Goal: Complete application form: Complete application form

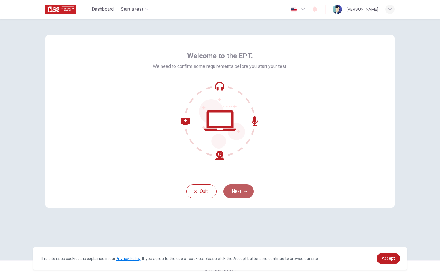
click at [243, 190] on icon "button" at bounding box center [244, 190] width 3 height 3
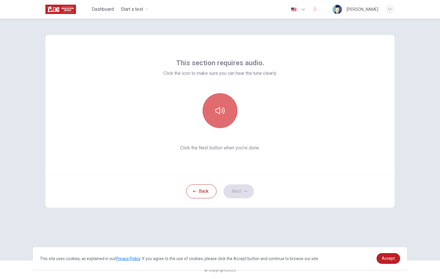
click at [216, 114] on icon "button" at bounding box center [219, 110] width 9 height 9
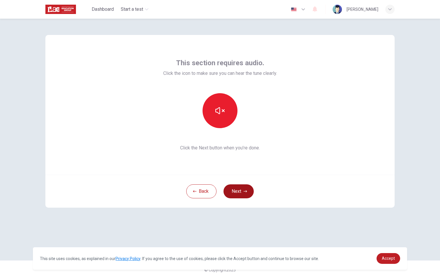
click at [242, 197] on button "Next" at bounding box center [238, 191] width 30 height 14
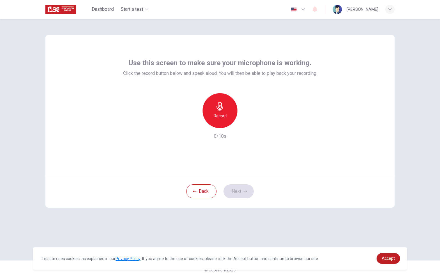
click at [220, 116] on h6 "Record" at bounding box center [219, 115] width 13 height 7
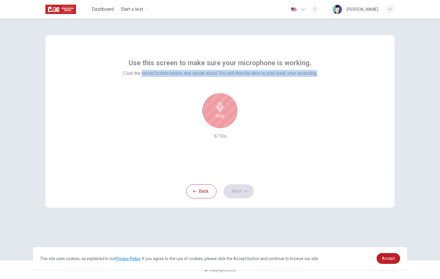
drag, startPoint x: 140, startPoint y: 74, endPoint x: 208, endPoint y: 78, distance: 68.2
click at [207, 78] on div "Use this screen to make sure your microphone is working. Click the record butto…" at bounding box center [220, 98] width 194 height 81
click at [223, 115] on h6 "Stop" at bounding box center [219, 115] width 9 height 7
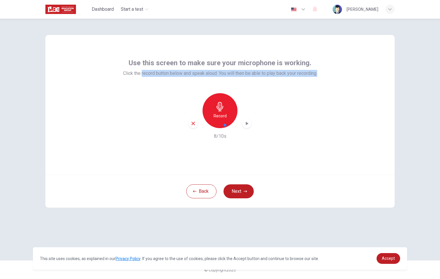
click at [246, 124] on div at bounding box center [249, 125] width 55 height 12
click at [226, 147] on div "Use this screen to make sure your microphone is working. Click the record butto…" at bounding box center [219, 105] width 349 height 140
click at [249, 124] on icon "button" at bounding box center [247, 123] width 6 height 6
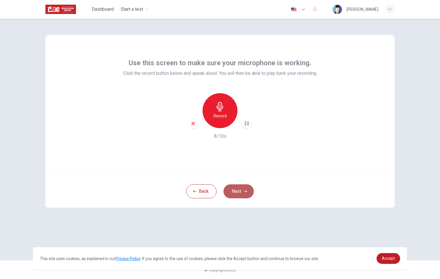
click at [231, 191] on button "Next" at bounding box center [238, 191] width 30 height 14
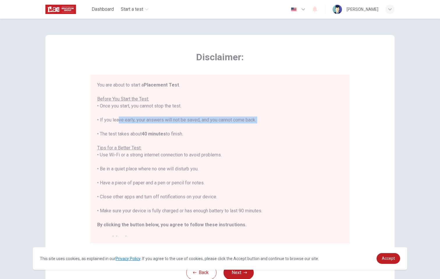
drag, startPoint x: 113, startPoint y: 119, endPoint x: 194, endPoint y: 133, distance: 82.0
click at [194, 133] on div "You are about to start a Placement Test . Before You Start the Test: • Once you…" at bounding box center [219, 161] width 245 height 160
click at [196, 137] on div "You are about to start a Placement Test . Before You Start the Test: • Once you…" at bounding box center [219, 161] width 245 height 160
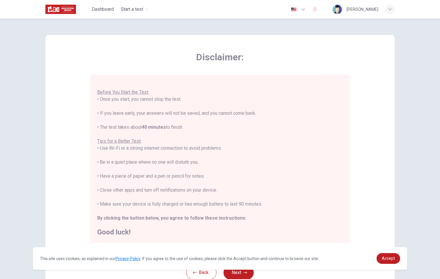
scroll to position [45, 0]
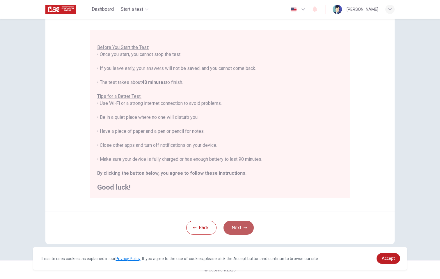
click at [237, 225] on button "Next" at bounding box center [238, 227] width 30 height 14
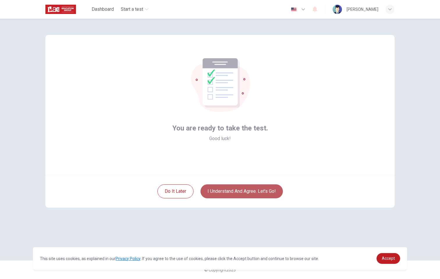
click at [245, 189] on button "I understand and agree. Let’s go!" at bounding box center [241, 191] width 82 height 14
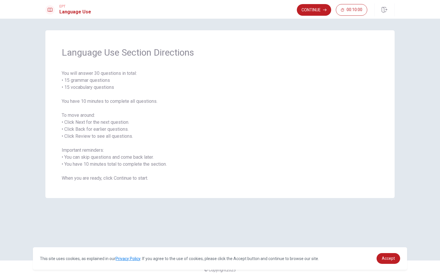
drag, startPoint x: 79, startPoint y: 75, endPoint x: 147, endPoint y: 147, distance: 98.3
click at [144, 145] on span "You will answer 30 questions in total: • 15 grammar questions • 15 vocabulary q…" at bounding box center [220, 126] width 316 height 112
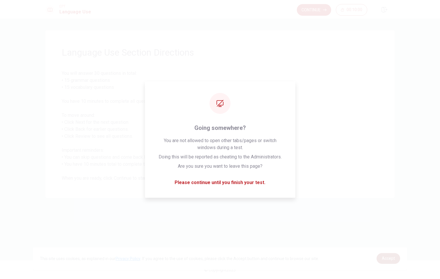
click at [384, 255] on link "Accept" at bounding box center [388, 258] width 24 height 11
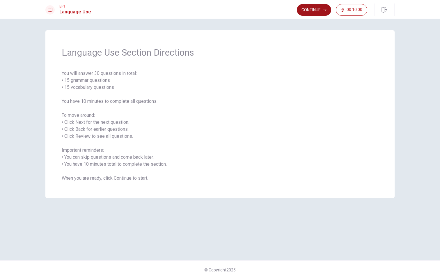
click at [307, 10] on button "Continue" at bounding box center [314, 10] width 34 height 12
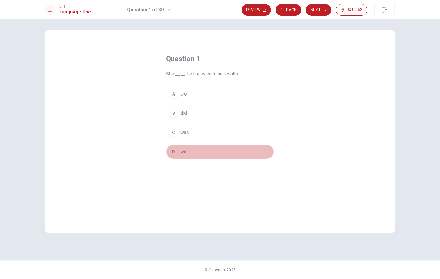
click at [185, 148] on span "will" at bounding box center [183, 151] width 7 height 7
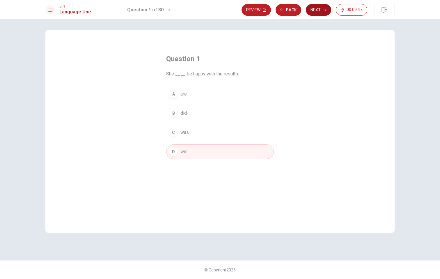
click at [323, 12] on button "Next" at bounding box center [318, 10] width 25 height 12
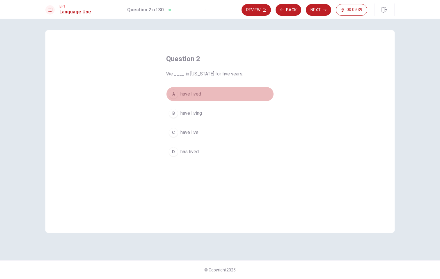
click at [198, 95] on span "have lived" at bounding box center [190, 93] width 21 height 7
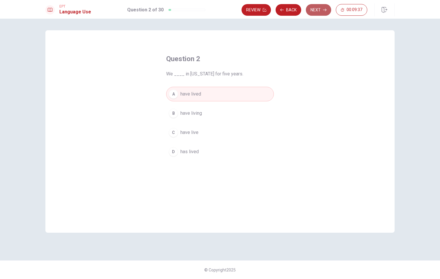
click at [326, 10] on button "Next" at bounding box center [318, 10] width 25 height 12
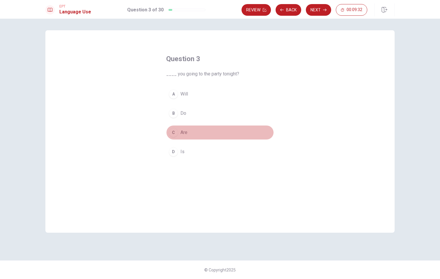
click at [181, 131] on span "Are" at bounding box center [183, 132] width 7 height 7
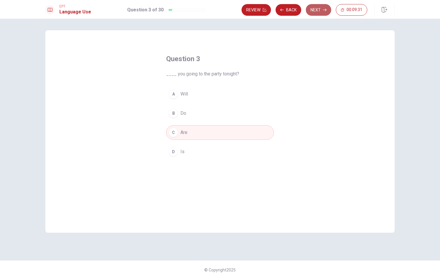
click at [326, 9] on icon "button" at bounding box center [324, 9] width 3 height 3
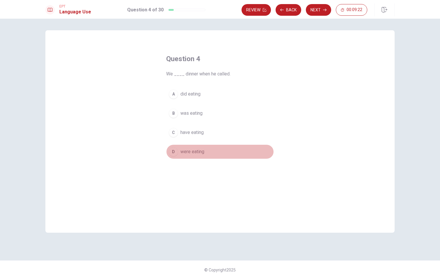
click at [199, 149] on span "were eating" at bounding box center [192, 151] width 24 height 7
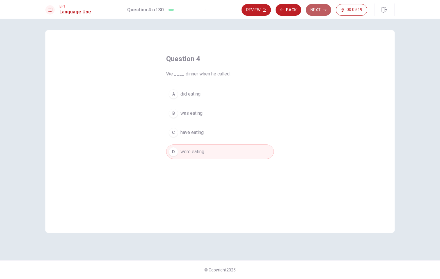
click at [322, 9] on button "Next" at bounding box center [318, 10] width 25 height 12
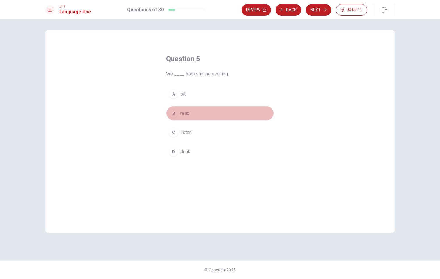
click at [173, 113] on div "B" at bounding box center [173, 112] width 9 height 9
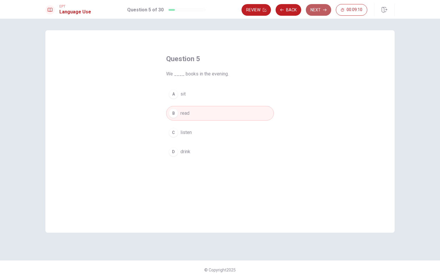
click at [315, 14] on button "Next" at bounding box center [318, 10] width 25 height 12
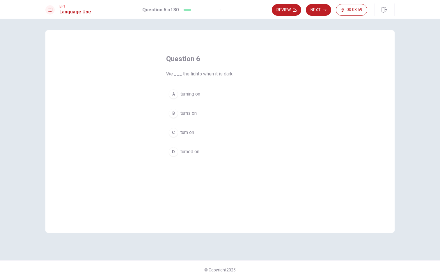
click at [193, 133] on span "turn on" at bounding box center [187, 132] width 14 height 7
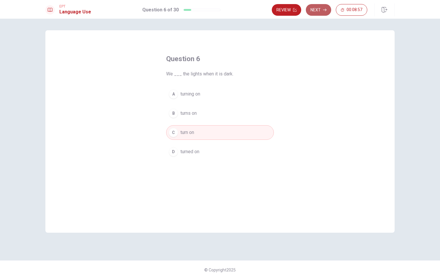
click at [318, 13] on button "Next" at bounding box center [318, 10] width 25 height 12
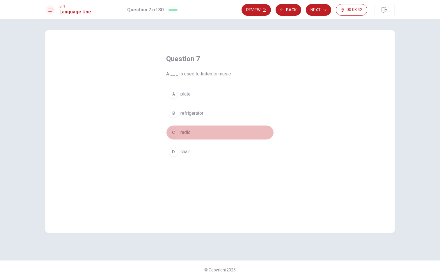
click at [188, 133] on span "radio" at bounding box center [185, 132] width 10 height 7
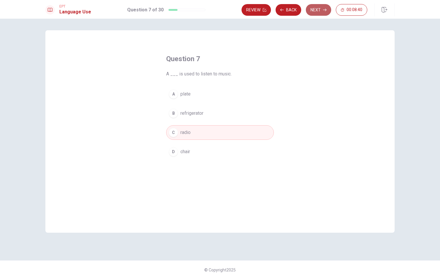
click at [315, 12] on button "Next" at bounding box center [318, 10] width 25 height 12
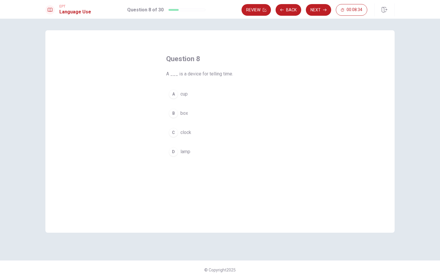
click at [176, 133] on div "C" at bounding box center [173, 132] width 9 height 9
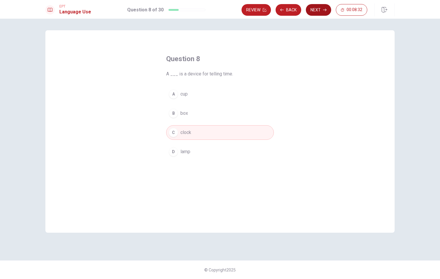
click at [324, 8] on icon "button" at bounding box center [324, 9] width 3 height 3
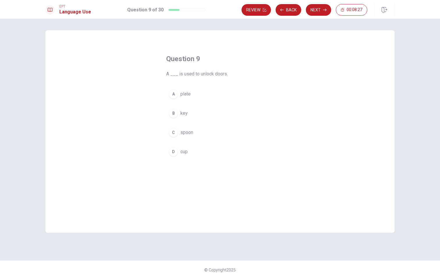
click at [175, 115] on div "B" at bounding box center [173, 112] width 9 height 9
click at [320, 10] on button "Next" at bounding box center [318, 10] width 25 height 12
click at [183, 151] on span "saw" at bounding box center [184, 151] width 8 height 7
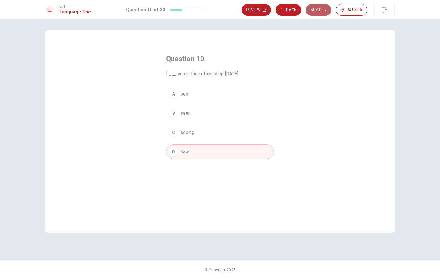
click at [321, 10] on button "Next" at bounding box center [318, 10] width 25 height 12
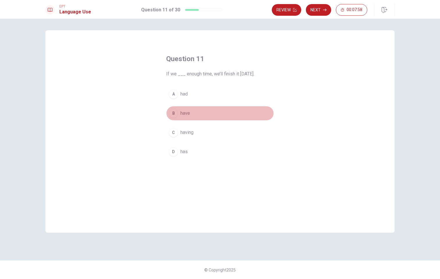
click at [172, 112] on div "B" at bounding box center [173, 112] width 9 height 9
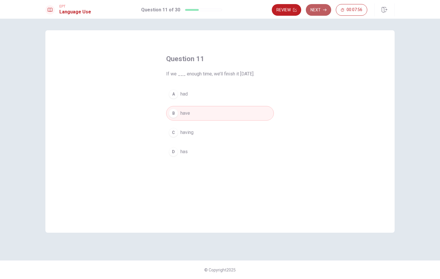
click at [316, 8] on button "Next" at bounding box center [318, 10] width 25 height 12
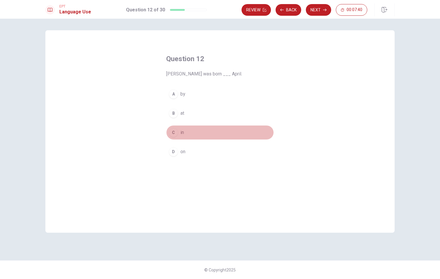
click at [170, 132] on div "C" at bounding box center [173, 132] width 9 height 9
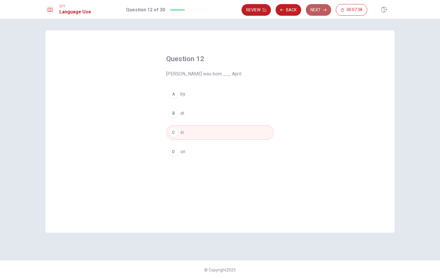
click at [323, 11] on icon "button" at bounding box center [324, 9] width 3 height 3
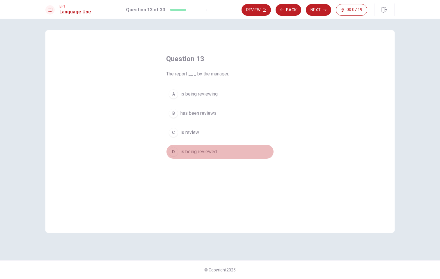
click at [174, 153] on div "D" at bounding box center [173, 151] width 9 height 9
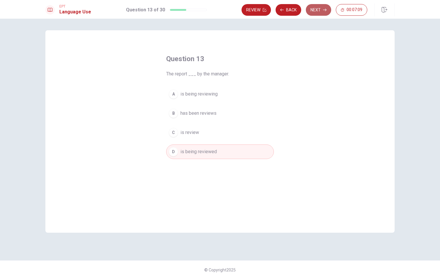
click at [314, 9] on button "Next" at bounding box center [318, 10] width 25 height 12
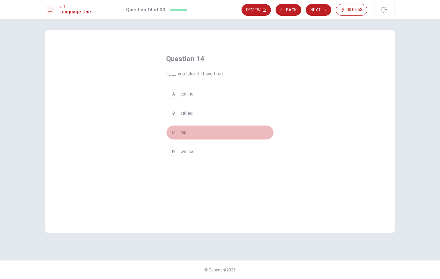
click at [172, 135] on div "C" at bounding box center [173, 132] width 9 height 9
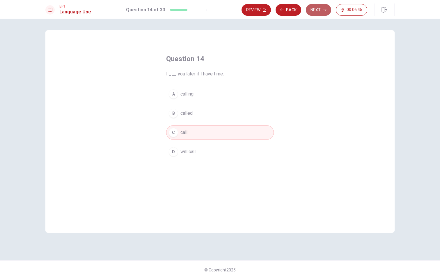
click at [317, 13] on button "Next" at bounding box center [318, 10] width 25 height 12
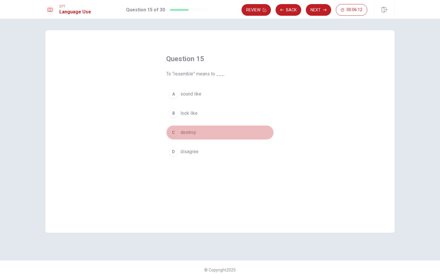
click at [172, 131] on div "C" at bounding box center [173, 132] width 9 height 9
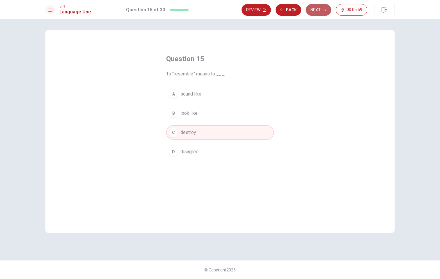
click at [320, 7] on button "Next" at bounding box center [318, 10] width 25 height 12
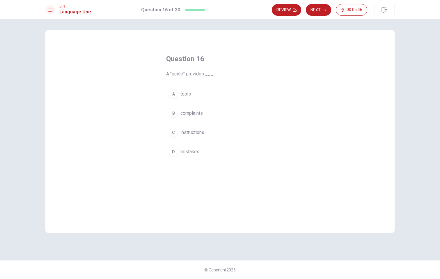
click at [198, 133] on span "instructions" at bounding box center [192, 132] width 24 height 7
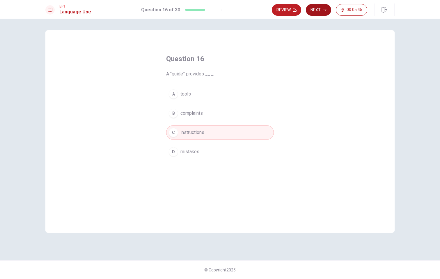
click at [319, 12] on button "Next" at bounding box center [318, 10] width 25 height 12
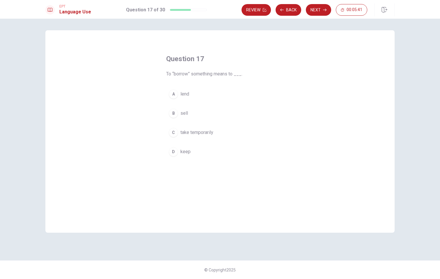
click at [186, 95] on span "lend" at bounding box center [184, 93] width 9 height 7
click at [321, 10] on button "Next" at bounding box center [318, 10] width 25 height 12
click at [202, 114] on button "B regularly" at bounding box center [220, 113] width 108 height 15
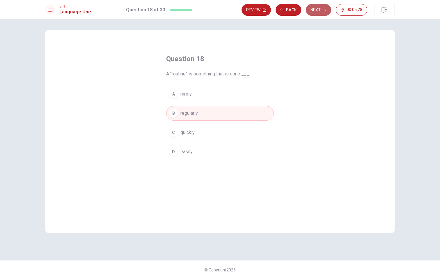
click at [317, 11] on button "Next" at bounding box center [318, 10] width 25 height 12
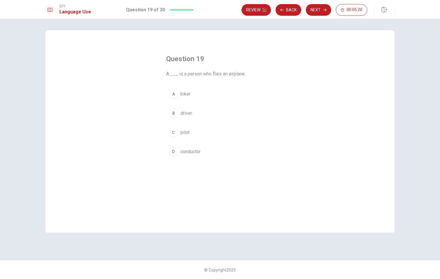
click at [186, 130] on span "pilot" at bounding box center [184, 132] width 9 height 7
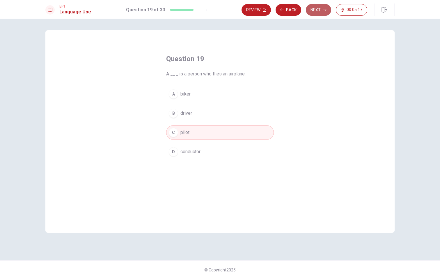
click at [316, 11] on button "Next" at bounding box center [318, 10] width 25 height 12
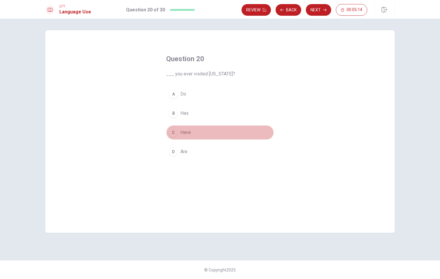
click at [172, 133] on div "C" at bounding box center [173, 132] width 9 height 9
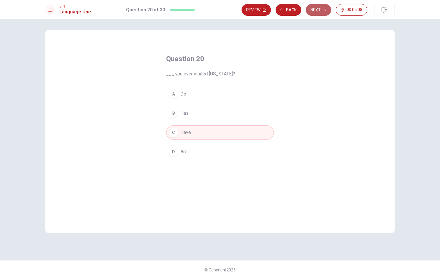
click at [317, 10] on button "Next" at bounding box center [318, 10] width 25 height 12
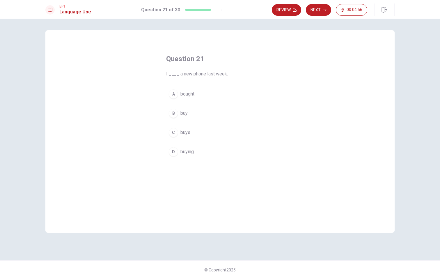
click at [185, 91] on span "bought" at bounding box center [187, 93] width 14 height 7
click at [321, 8] on button "Next" at bounding box center [318, 10] width 25 height 12
click at [190, 94] on span "were having" at bounding box center [192, 93] width 24 height 7
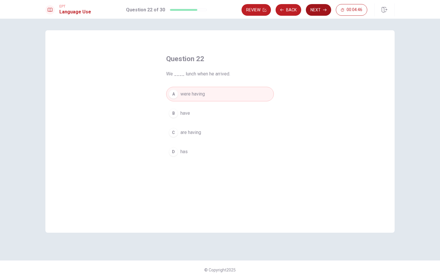
click at [320, 11] on button "Next" at bounding box center [318, 10] width 25 height 12
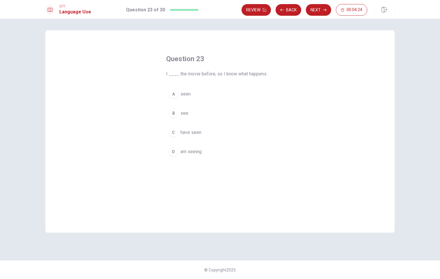
click at [172, 115] on div "B" at bounding box center [173, 112] width 9 height 9
click at [322, 11] on button "Next" at bounding box center [318, 10] width 25 height 12
click at [176, 115] on div "B" at bounding box center [173, 112] width 9 height 9
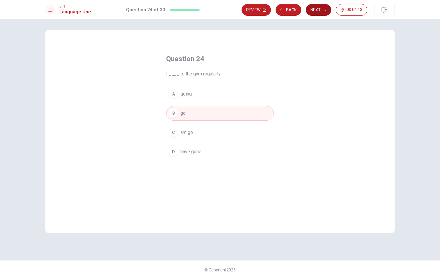
click at [313, 11] on button "Next" at bounding box center [318, 10] width 25 height 12
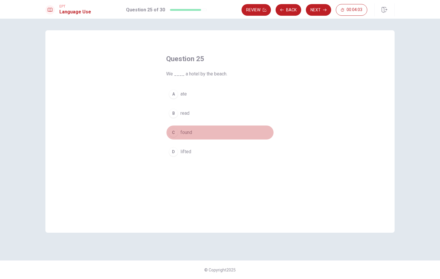
click at [173, 131] on div "C" at bounding box center [173, 132] width 9 height 9
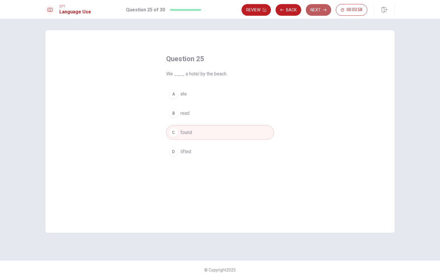
click at [314, 8] on button "Next" at bounding box center [318, 10] width 25 height 12
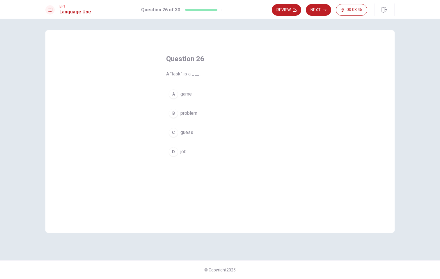
click at [188, 151] on button "D job" at bounding box center [220, 151] width 108 height 15
drag, startPoint x: 326, startPoint y: 10, endPoint x: 320, endPoint y: 8, distance: 6.3
click at [320, 8] on button "Next" at bounding box center [318, 10] width 25 height 12
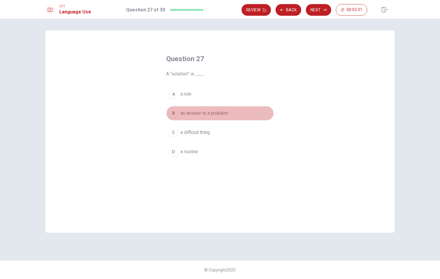
click at [206, 112] on span "an answer to a problem" at bounding box center [203, 113] width 47 height 7
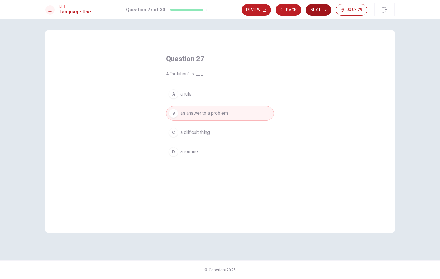
click at [321, 12] on button "Next" at bounding box center [318, 10] width 25 height 12
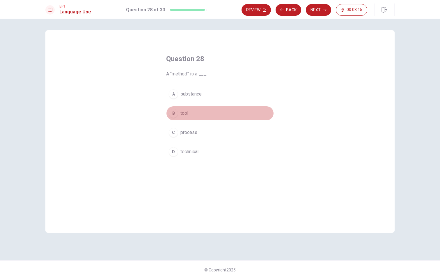
click at [186, 115] on span "tool" at bounding box center [184, 113] width 8 height 7
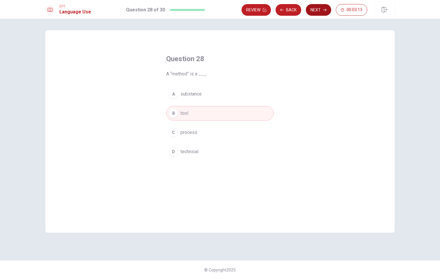
click at [323, 15] on button "Next" at bounding box center [318, 10] width 25 height 12
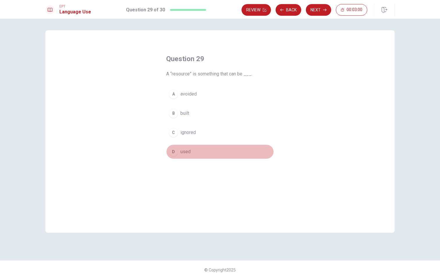
click at [188, 150] on span "used" at bounding box center [185, 151] width 10 height 7
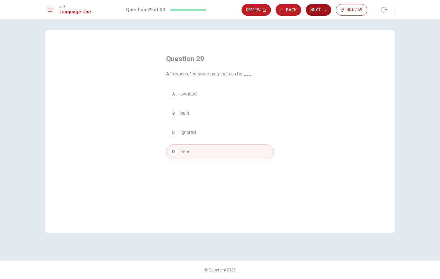
click at [325, 11] on icon "button" at bounding box center [324, 9] width 3 height 3
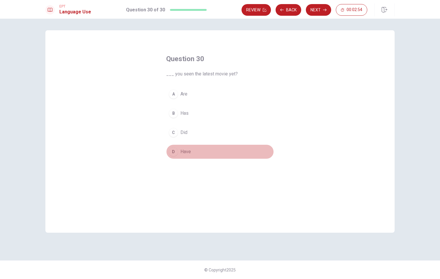
click at [186, 149] on span "Have" at bounding box center [185, 151] width 10 height 7
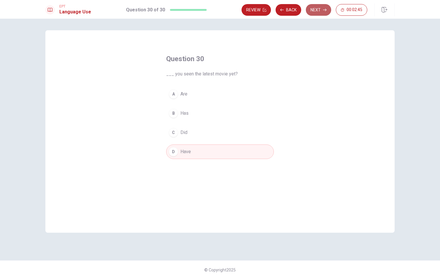
click at [313, 13] on button "Next" at bounding box center [318, 10] width 25 height 12
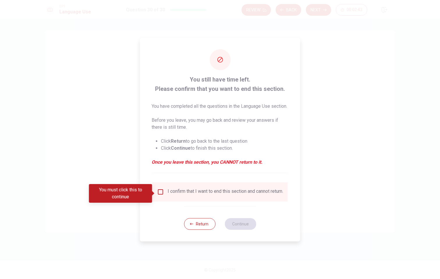
click at [159, 193] on input "You must click this to continue" at bounding box center [160, 191] width 7 height 7
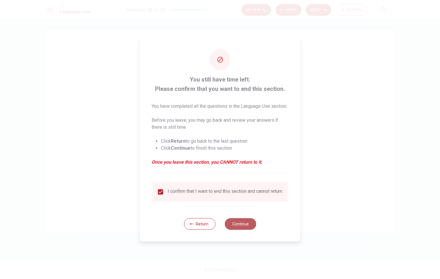
click at [247, 229] on button "Continue" at bounding box center [239, 224] width 31 height 12
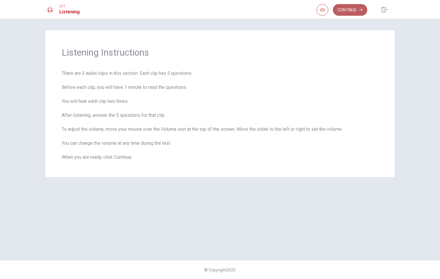
click at [356, 9] on button "Continue" at bounding box center [350, 10] width 34 height 12
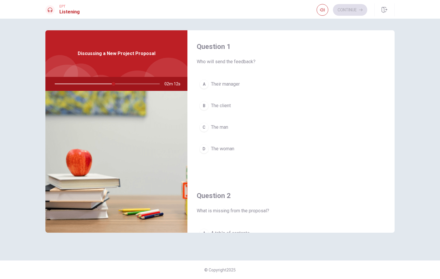
click at [216, 129] on span "The man" at bounding box center [219, 127] width 17 height 7
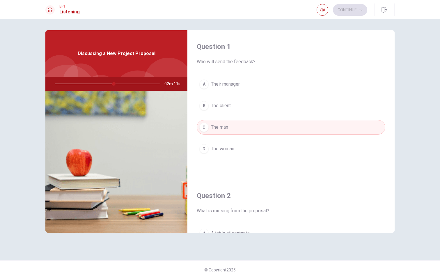
scroll to position [128, 0]
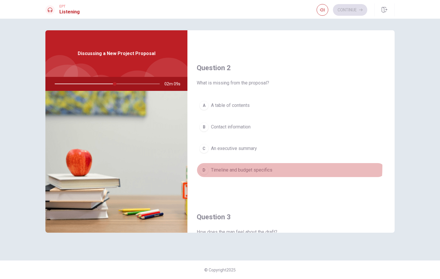
click at [240, 166] on span "Timeline and budget specifics" at bounding box center [241, 169] width 61 height 7
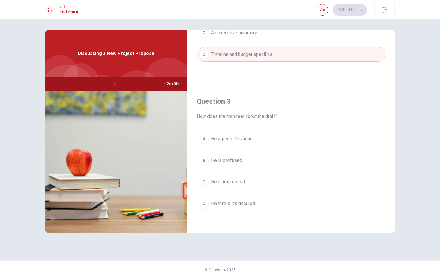
scroll to position [266, 0]
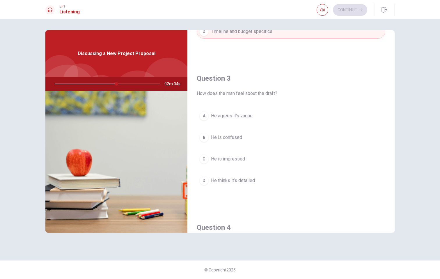
click at [239, 183] on span "He thinks it’s detailed" at bounding box center [233, 180] width 44 height 7
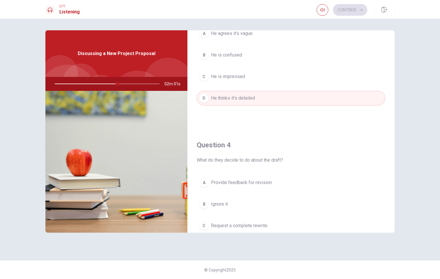
scroll to position [319, 0]
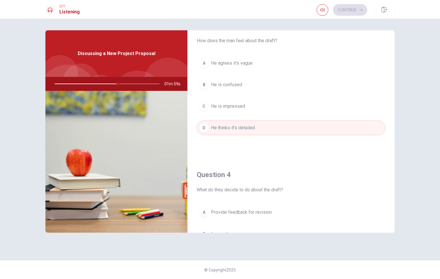
click at [236, 88] on span "He is confused" at bounding box center [226, 84] width 31 height 7
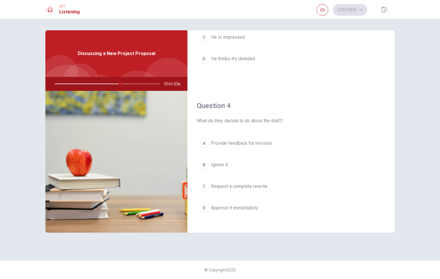
scroll to position [399, 0]
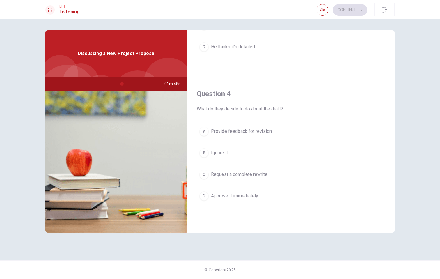
click at [247, 134] on span "Provide feedback for revision" at bounding box center [241, 131] width 61 height 7
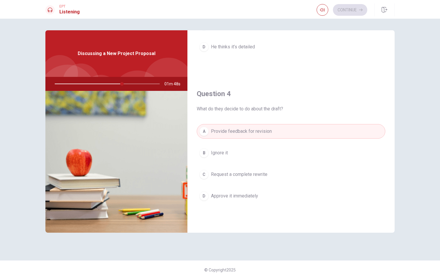
scroll to position [542, 0]
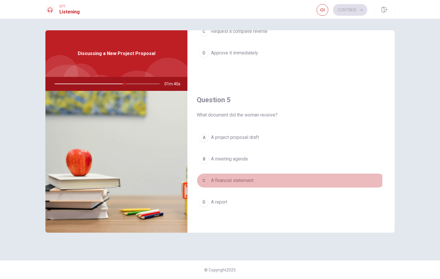
click at [241, 181] on span "A financial statement" at bounding box center [232, 180] width 42 height 7
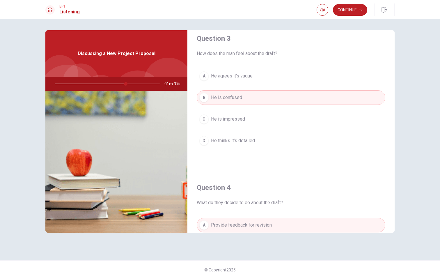
scroll to position [289, 0]
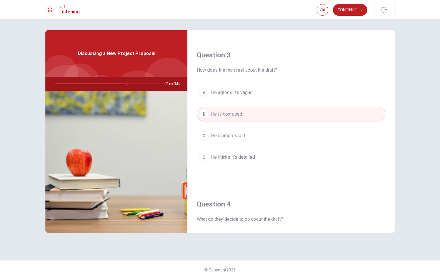
click at [242, 158] on span "He thinks it’s detailed" at bounding box center [233, 157] width 44 height 7
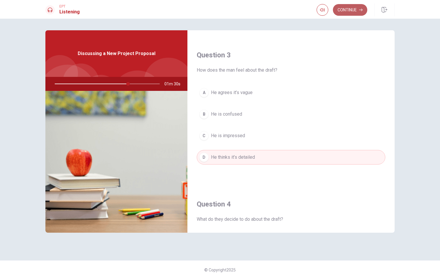
click at [347, 11] on button "Continue" at bounding box center [350, 10] width 34 height 12
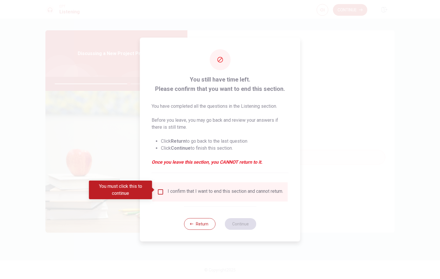
click at [159, 190] on input "You must click this to continue" at bounding box center [160, 191] width 7 height 7
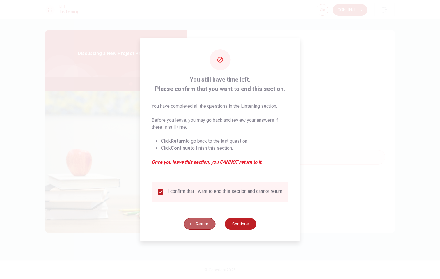
click at [199, 226] on button "Return" at bounding box center [199, 224] width 31 height 12
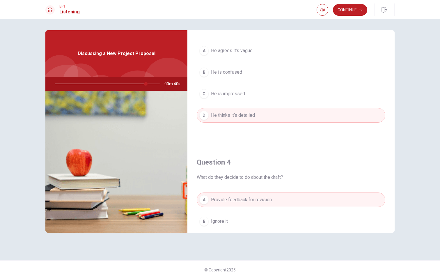
scroll to position [258, 0]
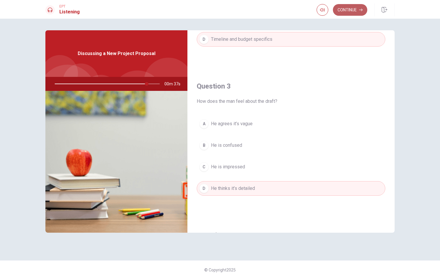
click at [346, 11] on button "Continue" at bounding box center [350, 10] width 34 height 12
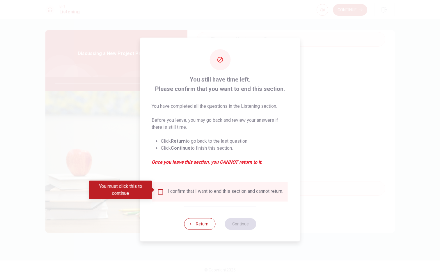
click at [214, 188] on div "I confirm that I want to end this section and cannot return." at bounding box center [224, 191] width 115 height 7
click at [161, 190] on input "You must click this to continue" at bounding box center [160, 191] width 7 height 7
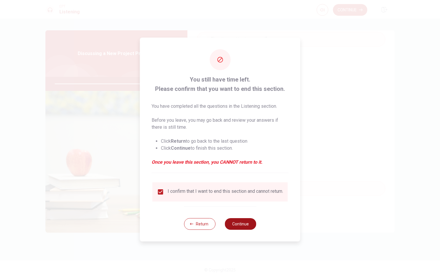
click at [227, 223] on button "Continue" at bounding box center [239, 224] width 31 height 12
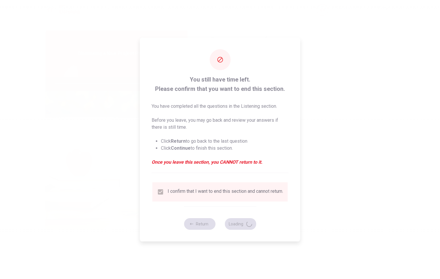
type input "90"
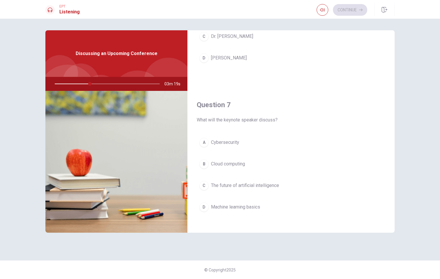
scroll to position [0, 0]
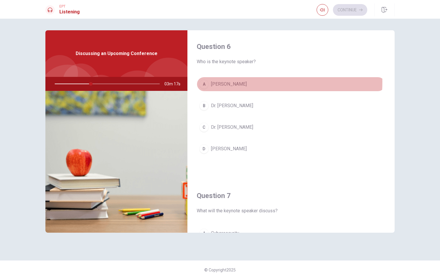
click at [232, 82] on span "[PERSON_NAME]" at bounding box center [229, 84] width 36 height 7
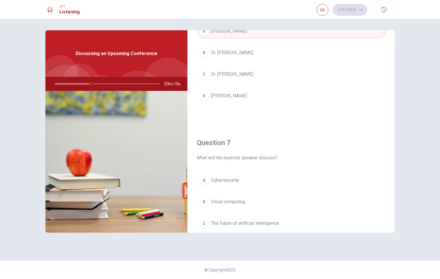
scroll to position [153, 0]
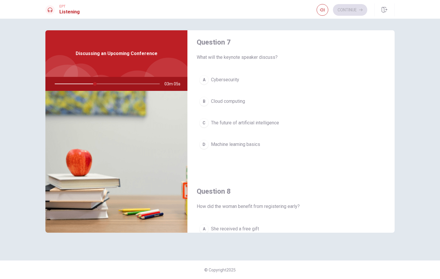
click at [266, 126] on button "C The future of artificial intelligence" at bounding box center [291, 122] width 188 height 15
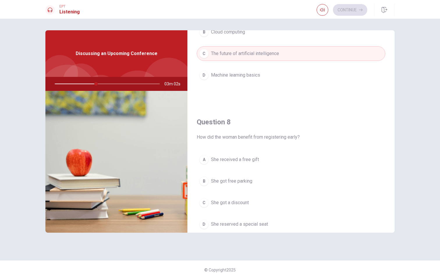
scroll to position [276, 0]
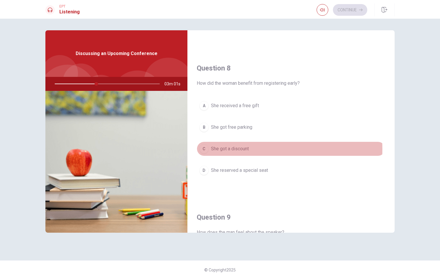
click at [228, 149] on span "She got a discount" at bounding box center [230, 148] width 38 height 7
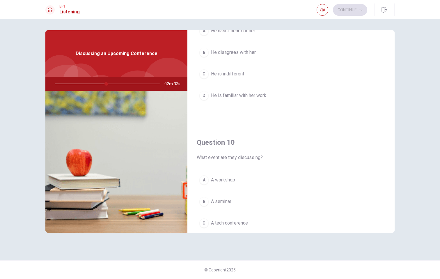
scroll to position [542, 0]
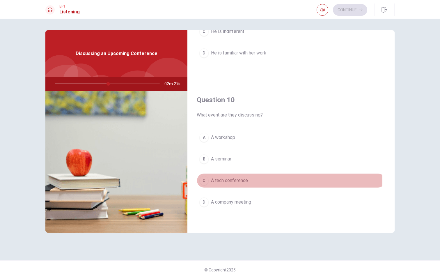
click at [234, 181] on span "A tech conference" at bounding box center [229, 180] width 37 height 7
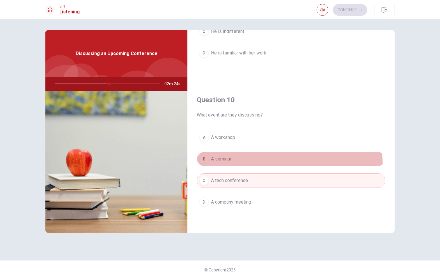
click at [222, 165] on button "B A seminar" at bounding box center [291, 158] width 188 height 15
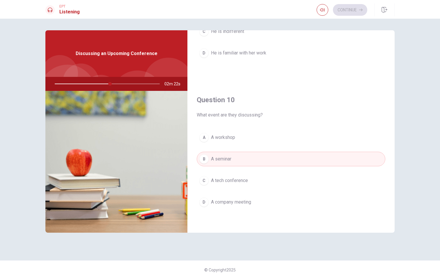
click at [230, 180] on span "A tech conference" at bounding box center [229, 180] width 37 height 7
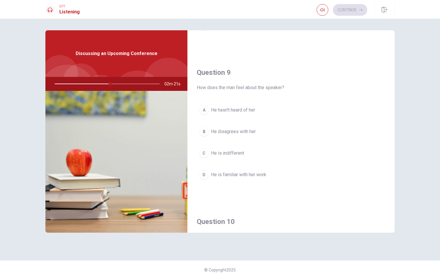
scroll to position [417, 0]
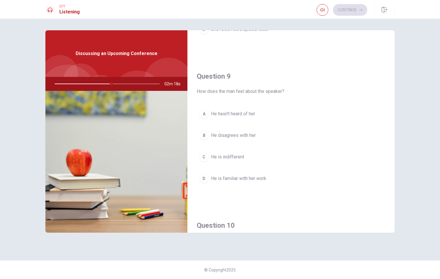
click at [233, 176] on span "He is familiar with her work" at bounding box center [238, 178] width 55 height 7
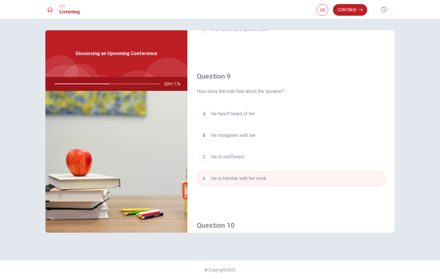
scroll to position [506, 0]
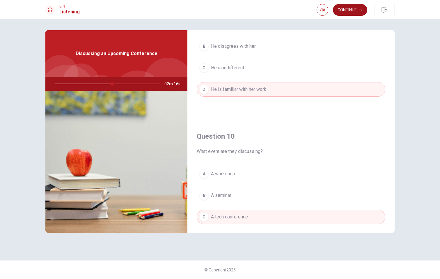
click at [355, 8] on button "Continue" at bounding box center [350, 10] width 34 height 12
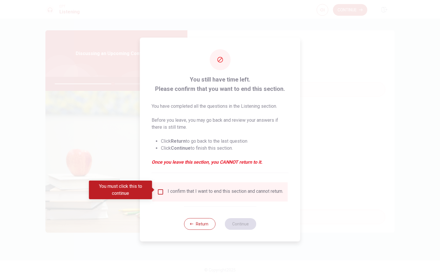
click at [160, 192] on input "You must click this to continue" at bounding box center [160, 191] width 7 height 7
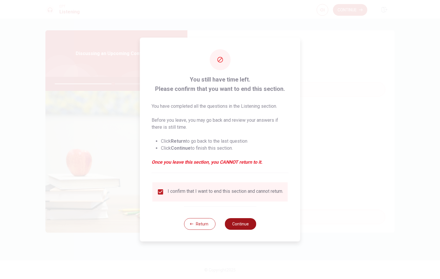
click at [246, 222] on button "Continue" at bounding box center [239, 224] width 31 height 12
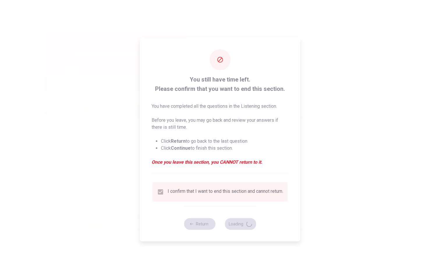
type input "56"
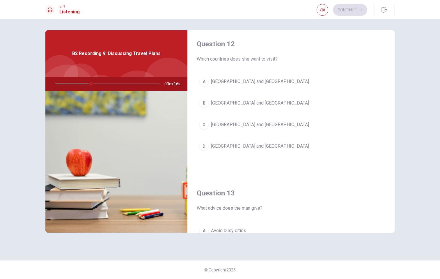
scroll to position [161, 0]
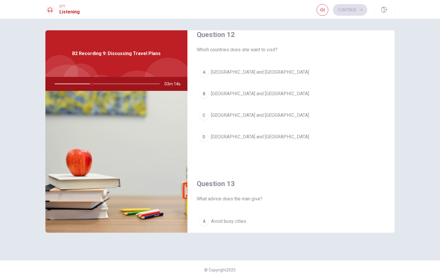
click at [211, 96] on span "[GEOGRAPHIC_DATA] and [GEOGRAPHIC_DATA]" at bounding box center [260, 93] width 98 height 7
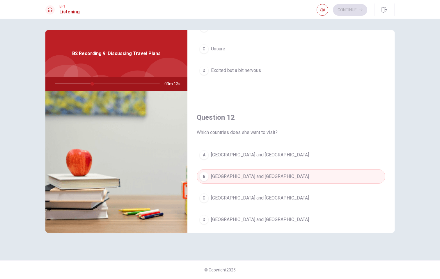
scroll to position [22, 0]
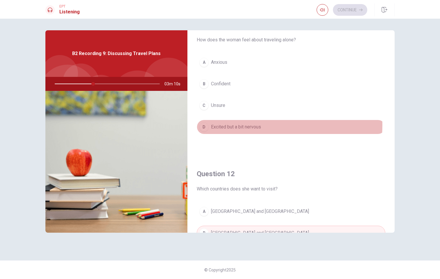
click at [224, 125] on span "Excited but a bit nervous" at bounding box center [236, 126] width 50 height 7
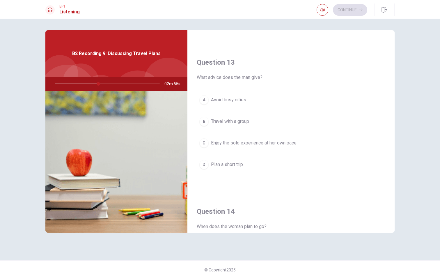
scroll to position [377, 0]
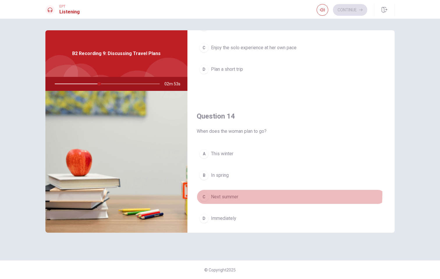
click at [232, 193] on button "C Next summer" at bounding box center [291, 196] width 188 height 15
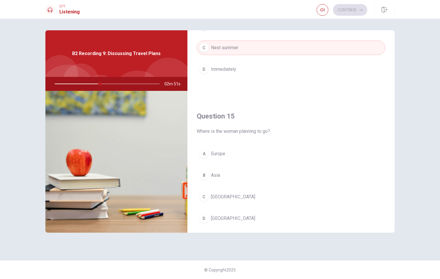
scroll to position [530, 0]
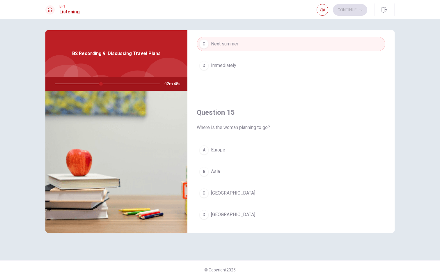
click at [204, 149] on div "A" at bounding box center [203, 149] width 9 height 9
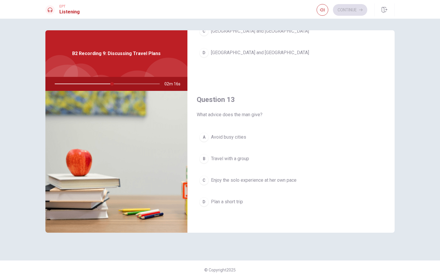
scroll to position [275, 0]
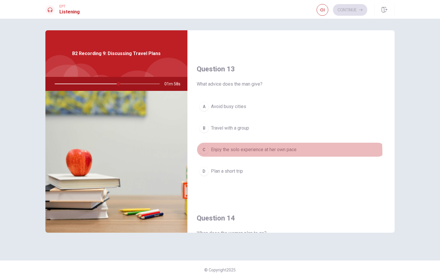
click at [234, 153] on span "Enjoy the solo experience at her own pace" at bounding box center [253, 149] width 85 height 7
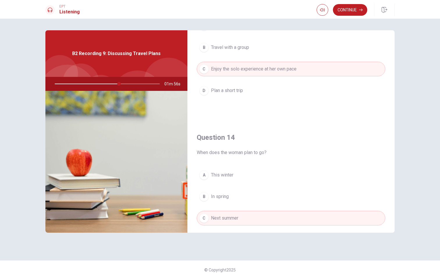
scroll to position [542, 0]
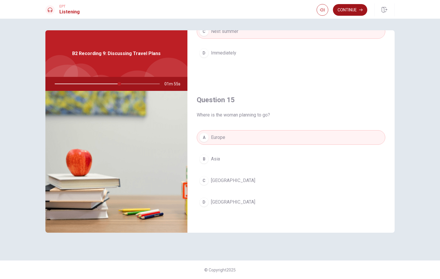
click at [346, 10] on button "Continue" at bounding box center [350, 10] width 34 height 12
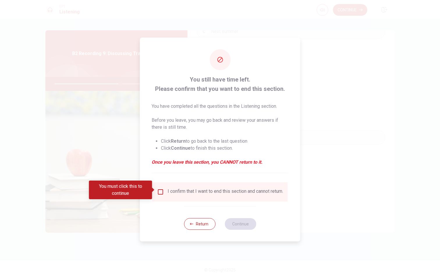
click at [224, 185] on div "I confirm that I want to end this section and cannot return." at bounding box center [219, 191] width 135 height 19
click at [162, 189] on input "You must click this to continue" at bounding box center [160, 191] width 7 height 7
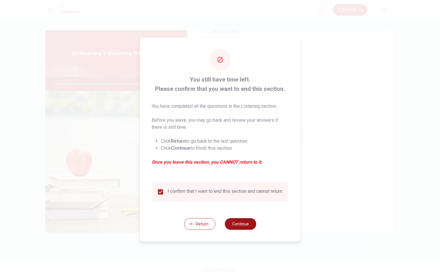
click at [252, 224] on button "Continue" at bounding box center [239, 224] width 31 height 12
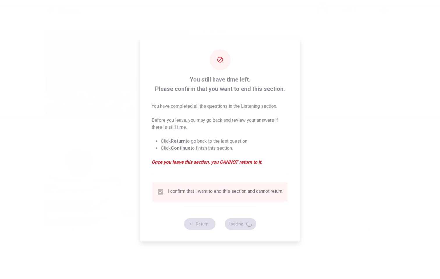
type input "64"
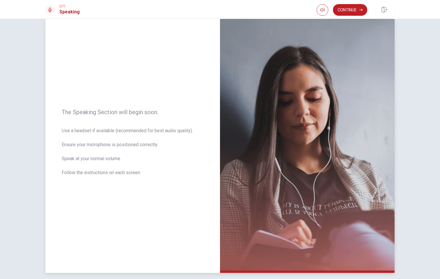
scroll to position [35, 0]
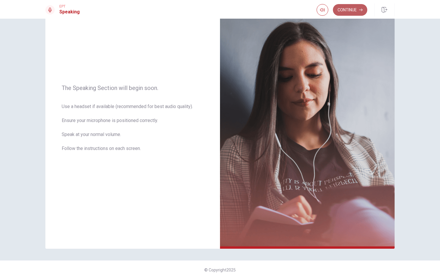
click at [345, 12] on button "Continue" at bounding box center [350, 10] width 34 height 12
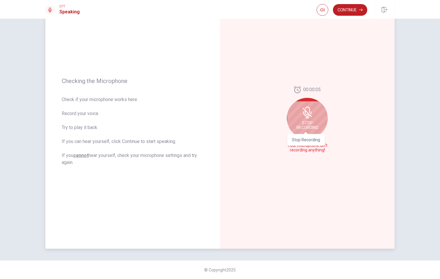
click at [306, 122] on span "Stop Recording" at bounding box center [307, 124] width 22 height 9
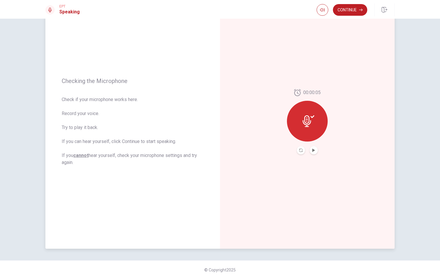
click at [312, 127] on div at bounding box center [307, 121] width 41 height 41
click at [312, 149] on icon "Play Audio" at bounding box center [313, 149] width 3 height 3
click at [299, 151] on icon "Record Again" at bounding box center [300, 149] width 3 height 3
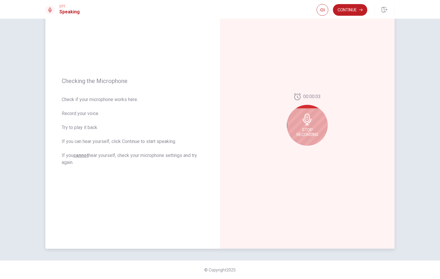
click at [305, 134] on span "Stop Recording" at bounding box center [307, 131] width 22 height 9
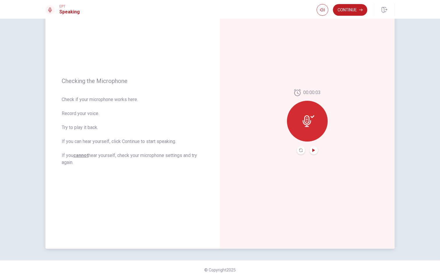
click at [313, 151] on icon "Play Audio" at bounding box center [313, 149] width 3 height 3
click at [349, 8] on button "Continue" at bounding box center [350, 10] width 34 height 12
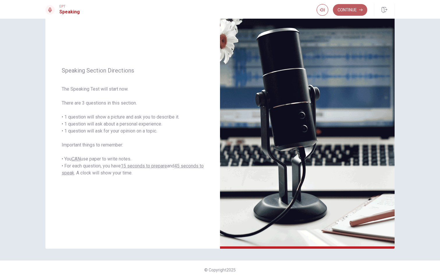
click at [355, 10] on button "Continue" at bounding box center [350, 10] width 34 height 12
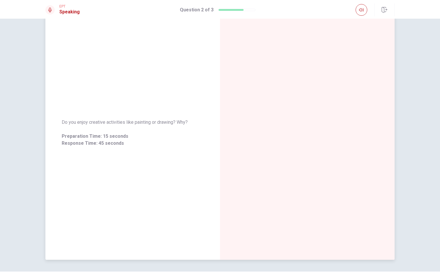
scroll to position [0, 0]
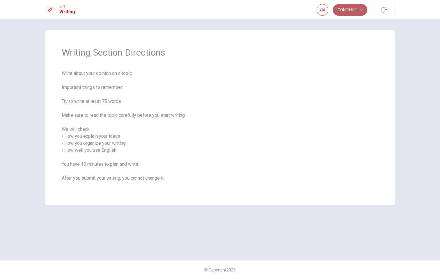
click at [343, 11] on button "Continue" at bounding box center [350, 10] width 34 height 12
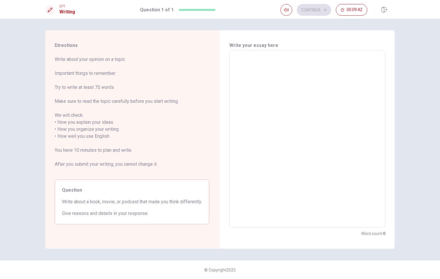
drag, startPoint x: 64, startPoint y: 209, endPoint x: 81, endPoint y: 209, distance: 17.2
click at [81, 205] on span "Write about a book, movie, or podcast that made you think differently." at bounding box center [132, 201] width 140 height 7
click at [298, 156] on textarea at bounding box center [307, 139] width 148 height 167
type textarea "B"
type textarea "x"
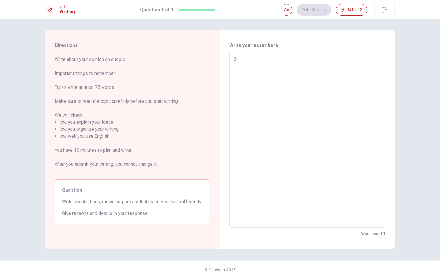
type textarea "BO"
type textarea "x"
type textarea "BOO"
type textarea "x"
type textarea "BO"
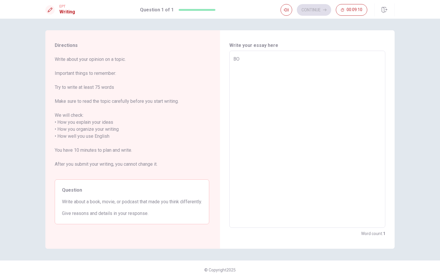
type textarea "x"
type textarea "B"
type textarea "x"
type textarea "BO"
type textarea "x"
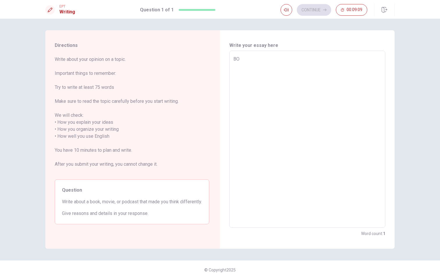
type textarea "BOO"
type textarea "x"
type textarea "BO"
type textarea "x"
type textarea "B"
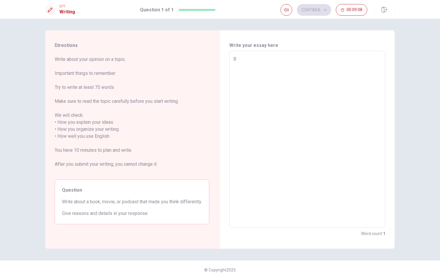
type textarea "x"
type textarea "BO"
type textarea "x"
type textarea "BOO"
type textarea "x"
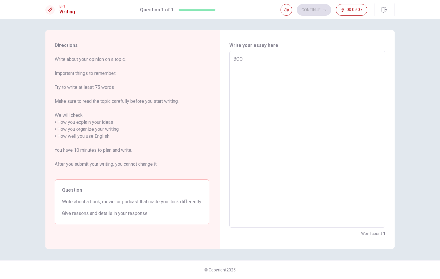
type textarea "BO"
type textarea "x"
type textarea "B"
click at [251, 93] on textarea "B" at bounding box center [307, 139] width 148 height 167
type textarea "x"
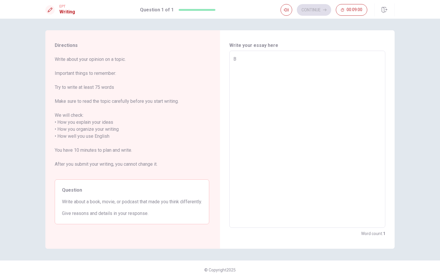
type textarea "Bo"
type textarea "x"
type textarea "Boo"
type textarea "x"
type textarea "Book"
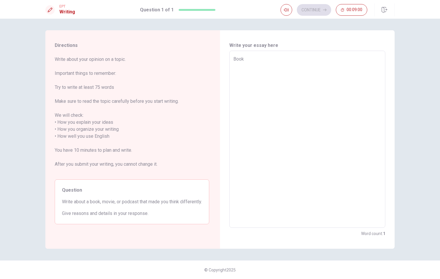
type textarea "x"
type textarea "Book"
type textarea "x"
type textarea "Book"
type textarea "x"
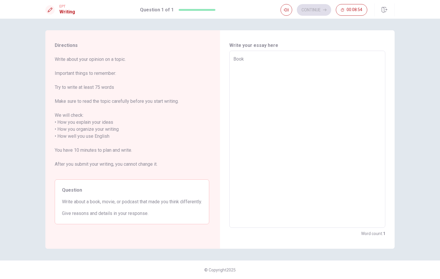
type textarea "Book,"
type textarea "x"
type textarea "Book,"
type textarea "x"
type textarea "Book, m"
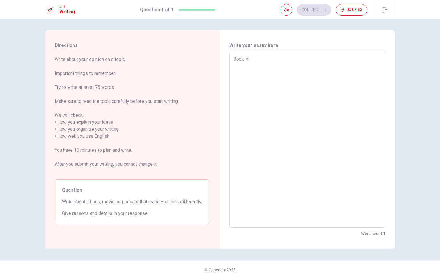
type textarea "x"
type textarea "Book, mo"
type textarea "x"
type textarea "Book, mov"
type textarea "x"
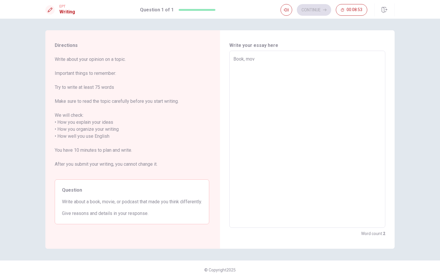
type textarea "Book, move"
type textarea "x"
type textarea "Book, mov"
type textarea "x"
type textarea "Book, movi"
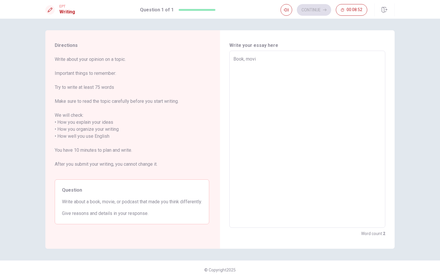
type textarea "x"
type textarea "Book, movie"
type textarea "x"
type textarea "Book, movie"
type textarea "x"
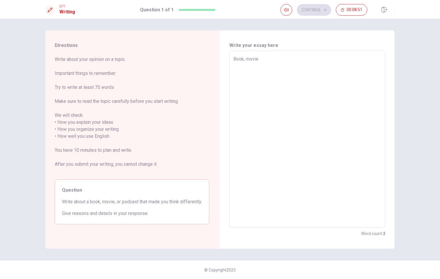
type textarea "Book, movie o"
type textarea "x"
type textarea "Book, movie or"
type textarea "x"
type textarea "Book, movie or"
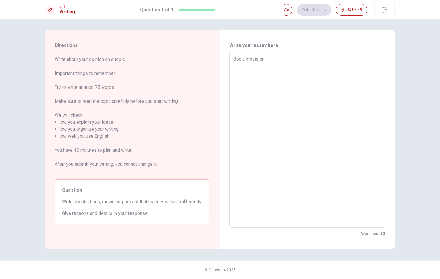
type textarea "x"
type textarea "Book, movie or"
type textarea "x"
type textarea "Book, movie o"
type textarea "x"
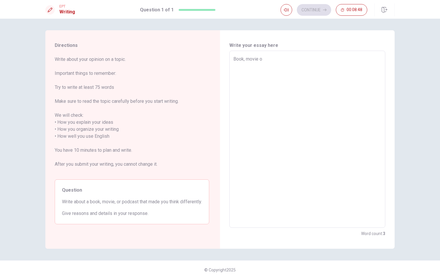
type textarea "Book, movie"
type textarea "x"
type textarea "Book, movie"
type textarea "x"
type textarea "Book, movie,"
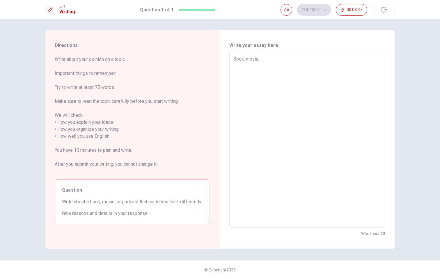
type textarea "x"
type textarea "Book, movie,"
type textarea "x"
type textarea "Book, movie, o"
type textarea "x"
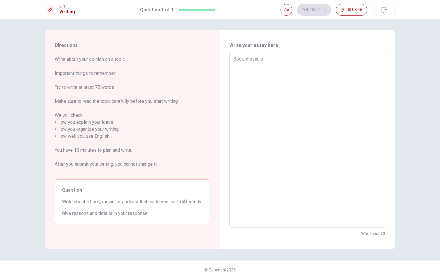
type textarea "Book, movie, or"
type textarea "x"
type textarea "Book, movie, or"
type textarea "x"
type textarea "Book, movie, or p"
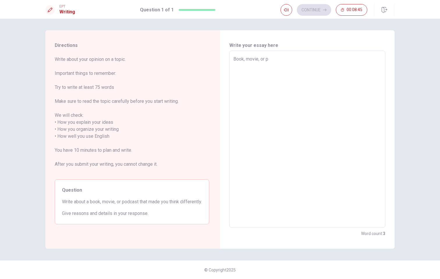
type textarea "x"
type textarea "Book, movie, or po"
type textarea "x"
type textarea "Book, movie, or pod"
type textarea "x"
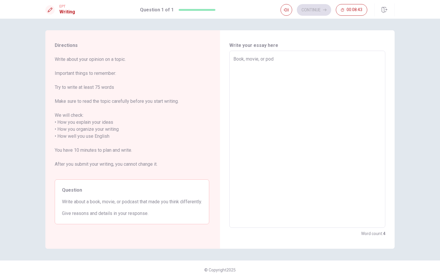
type textarea "Book, movie, or podc"
type textarea "x"
type textarea "Book, movie, or podca"
type textarea "x"
type textarea "Book, movie, or podcas"
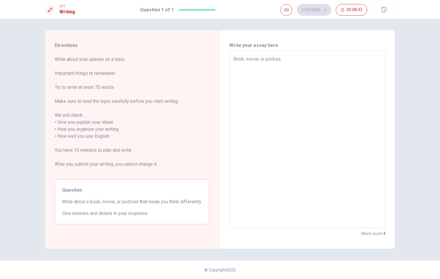
type textarea "x"
type textarea "Book, movie, or podcast"
type textarea "x"
type textarea "Book, movie, or podcast"
type textarea "x"
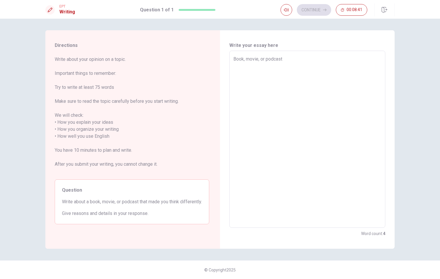
type textarea "Book, movie, or podcast i"
type textarea "x"
type textarea "Book, movie, or podcast is"
type textarea "x"
type textarea "Book, movie, or podcast i"
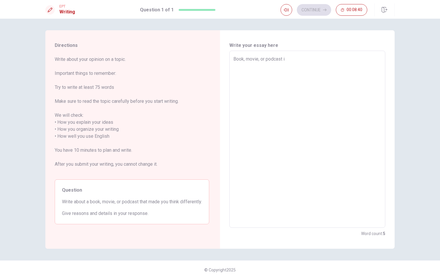
type textarea "x"
type textarea "Book, movie, or podcast"
type textarea "x"
type textarea "IBook, movie, or podcast"
type textarea "x"
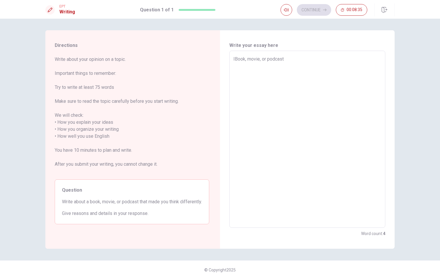
type textarea "I Book, movie, or podcast"
type textarea "x"
type textarea "I oBook, movie, or podcast"
type textarea "x"
type textarea "I odBook, movie, or podcast"
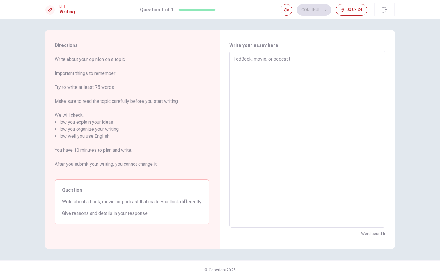
type textarea "x"
type textarea "I odfBook, movie, or podcast"
type textarea "x"
type textarea "I odftBook, movie, or podcast"
type textarea "x"
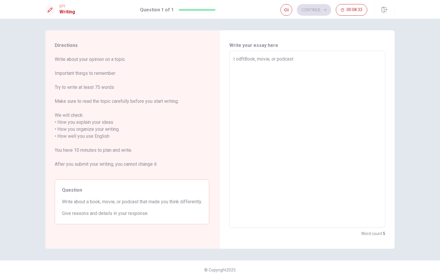
type textarea "I odfteBook, movie, or podcast"
type textarea "x"
type textarea "I odftBook, movie, or podcast"
type textarea "x"
type textarea "I odfBook, movie, or podcast"
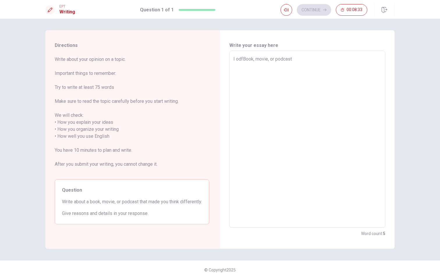
type textarea "x"
type textarea "I odBook, movie, or podcast"
type textarea "x"
type textarea "I oBook, movie, or podcast"
type textarea "x"
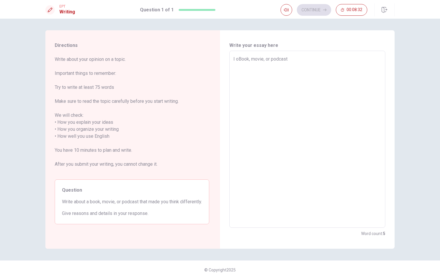
type textarea "I ofBook, movie, or podcast"
type textarea "x"
type textarea "I ofoBook, movie, or podcast"
type textarea "x"
type textarea "I ofBook, movie, or podcast"
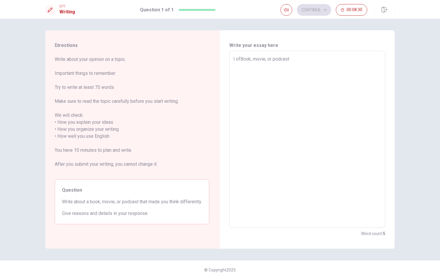
type textarea "x"
type textarea "I oftBook, movie, or podcast"
type textarea "x"
type textarea "I ofteBook, movie, or podcast"
type textarea "x"
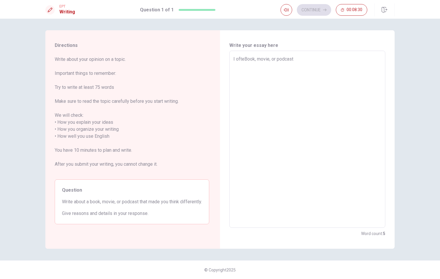
type textarea "I oftenBook, movie, or podcast"
type textarea "x"
type textarea "I often Book, movie, or podcast"
type textarea "x"
type textarea "I often book, movie, or podcast"
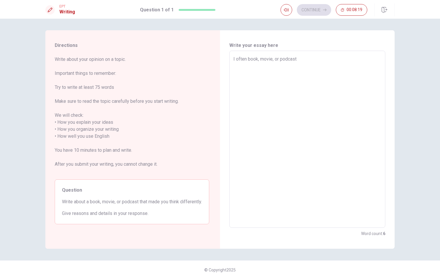
type textarea "x"
type textarea "I often sbook, movie, or podcast"
type textarea "x"
type textarea "I often spbook, movie, or podcast"
type textarea "x"
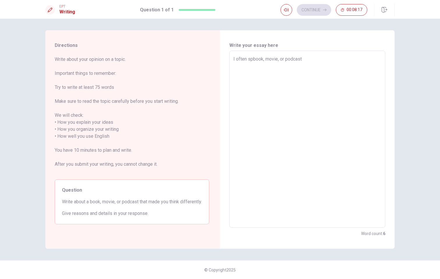
type textarea "I often sptbook, movie, or podcast"
type textarea "x"
type textarea "I often sptebook, movie, or podcast"
type textarea "x"
type textarea "I often sptenbook, movie, or podcast"
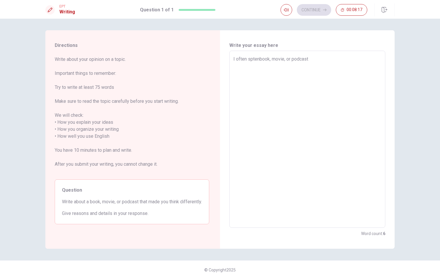
type textarea "x"
type textarea "I often sptebook, movie, or podcast"
type textarea "x"
type textarea "I often sptbook, movie, or podcast"
type textarea "x"
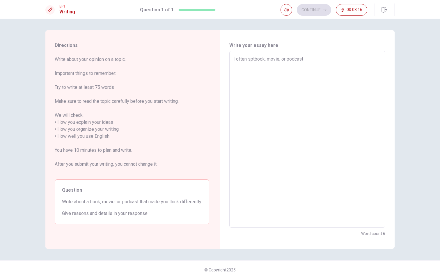
type textarea "I often spbook, movie, or podcast"
type textarea "x"
type textarea "I often spebook, movie, or podcast"
type textarea "x"
type textarea "I often spenbook, movie, or podcast"
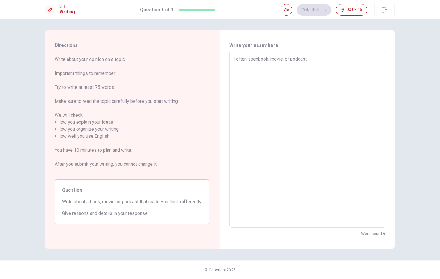
type textarea "x"
type textarea "I often spendbook, movie, or podcast"
type textarea "x"
type textarea "I often spend book, movie, or podcast"
type textarea "x"
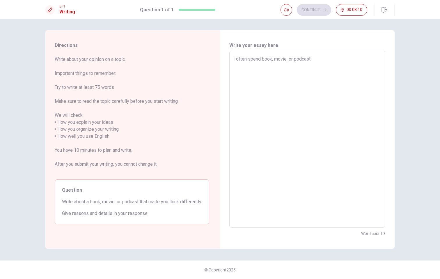
type textarea "I often spend mbook, movie, or podcast"
type textarea "x"
type textarea "I often spend mybook, movie, or podcast"
type textarea "x"
type textarea "I often spend my book, movie, or podcast"
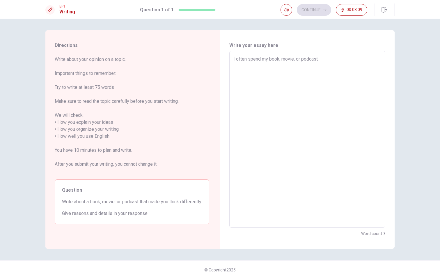
type textarea "x"
type textarea "I often spend my fbook, movie, or podcast"
type textarea "x"
type textarea "I often spend my frbook, movie, or podcast"
type textarea "x"
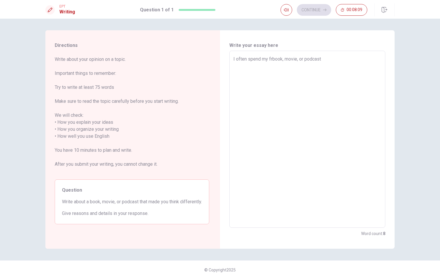
type textarea "I often spend my frebook, movie, or podcast"
type textarea "x"
type textarea "I often spend my freebook, movie, or podcast"
type textarea "x"
type textarea "I often spend my free book, movie, or podcast"
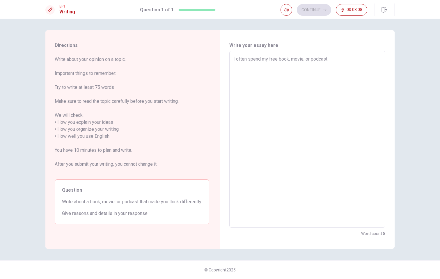
type textarea "x"
type textarea "I often spend my free tbook, movie, or podcast"
type textarea "x"
type textarea "I often spend my free tibook, movie, or podcast"
type textarea "x"
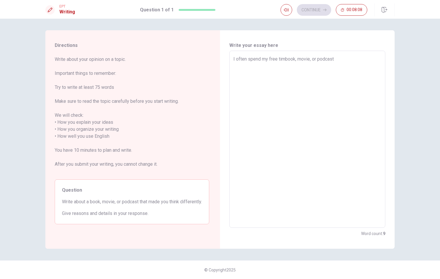
type textarea "I often spend my free timebook, movie, or podcast"
type textarea "x"
type textarea "I often spend my free time book, movie, or podcast"
type textarea "x"
type textarea "I often spend my free time wbook, movie, or podcast"
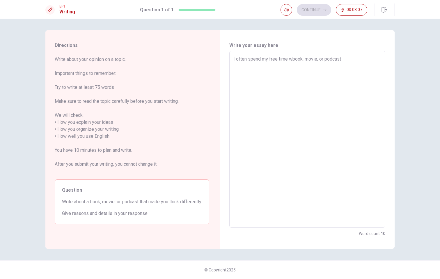
type textarea "x"
type textarea "I often spend my free time wibook, movie, or podcast"
type textarea "x"
type textarea "I often spend my free time witbook, movie, or podcast"
type textarea "x"
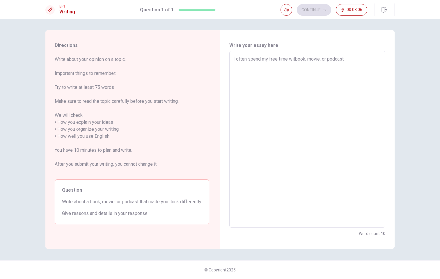
type textarea "I often spend my free time withbook, movie, or podcast"
click at [361, 58] on textarea "I often spend my free time with book, movie, or podcast" at bounding box center [307, 139] width 148 height 167
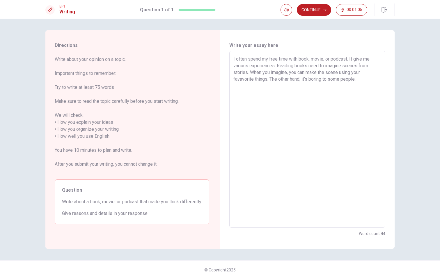
click at [327, 79] on textarea "I often spend my free time with book, movie, or podcast. It give me various exp…" at bounding box center [307, 139] width 148 height 167
click at [317, 80] on textarea "I often spend my free time with book, movie, or podcast. It give me various exp…" at bounding box center [307, 139] width 148 height 167
click at [367, 78] on textarea "I often spend my free time with book, movie, or podcast. It give me various exp…" at bounding box center [307, 139] width 148 height 167
click at [364, 79] on textarea "I often spend my free time with book, movie, or podcast. It give me various exp…" at bounding box center [307, 139] width 148 height 167
click at [355, 79] on textarea "I often spend my free time with book, movie, or podcast. It give me various exp…" at bounding box center [307, 139] width 148 height 167
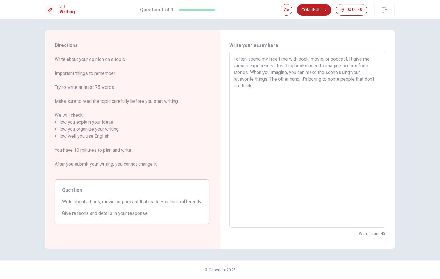
click at [273, 83] on textarea "I often spend my free time with book, movie, or podcast. It give me various exp…" at bounding box center [307, 139] width 148 height 167
click at [273, 86] on textarea "I often spend my free time with book, movie, or podcast. It give me various exp…" at bounding box center [307, 139] width 148 height 167
click at [277, 85] on textarea "I often spend my free time with book, movie, or podcast. It give me various exp…" at bounding box center [307, 139] width 148 height 167
click at [340, 87] on textarea "I often spend my free time with book, movie, or podcast. It give me various exp…" at bounding box center [307, 139] width 148 height 167
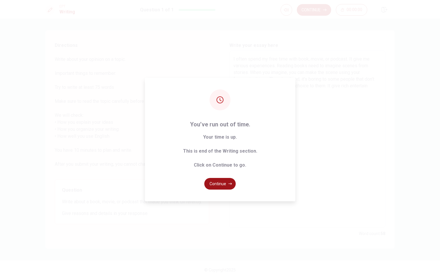
click at [215, 184] on button "Continue" at bounding box center [219, 184] width 31 height 12
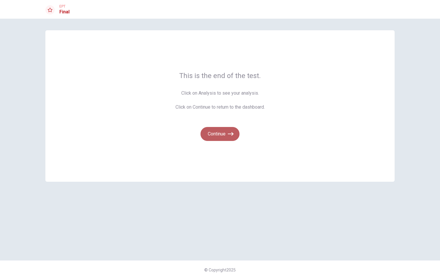
click at [231, 129] on button "Continue" at bounding box center [219, 134] width 39 height 14
